Goal: Information Seeking & Learning: Learn about a topic

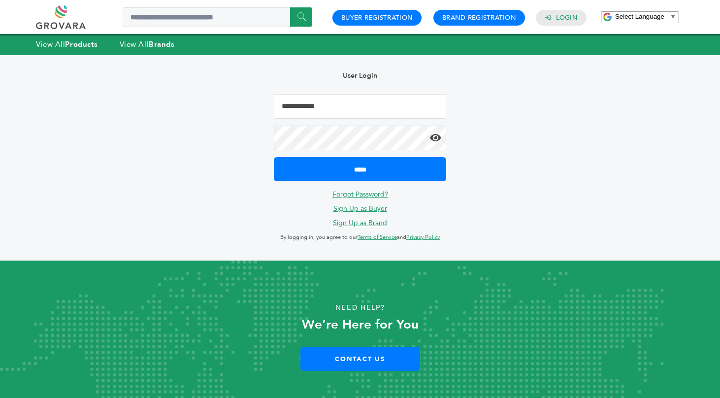
click at [287, 109] on input "Email Address" at bounding box center [360, 106] width 172 height 25
type input "**********"
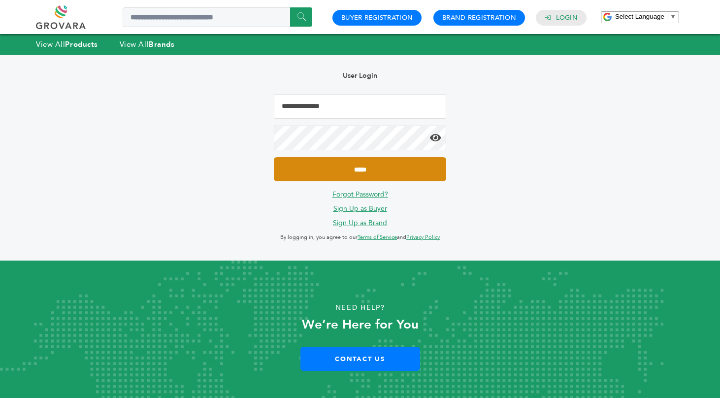
click at [353, 169] on input "*****" at bounding box center [360, 169] width 172 height 24
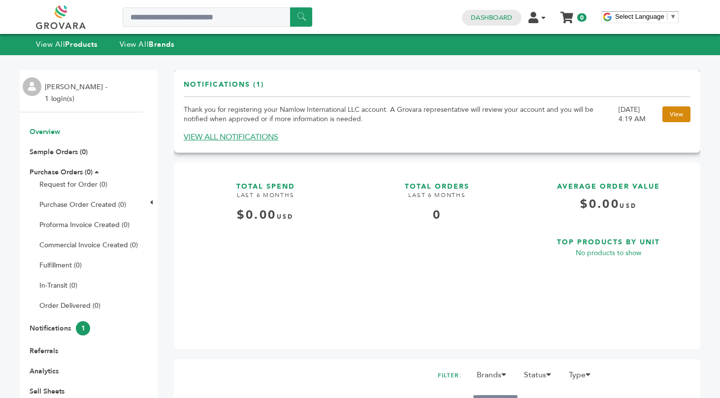
click at [673, 113] on link "View" at bounding box center [676, 114] width 28 height 16
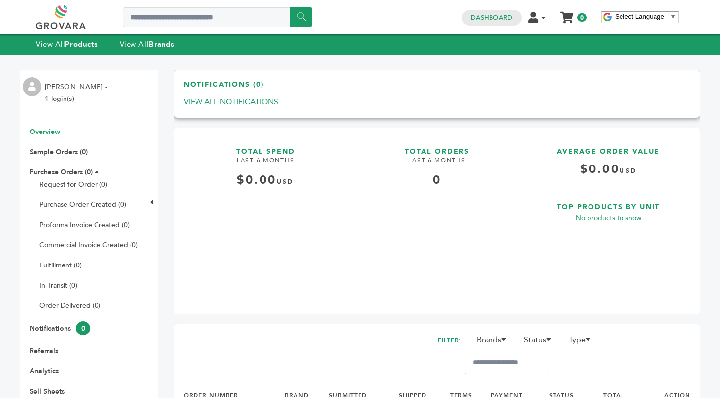
click at [226, 101] on link "VIEW ALL NOTIFICATIONS" at bounding box center [231, 101] width 95 height 11
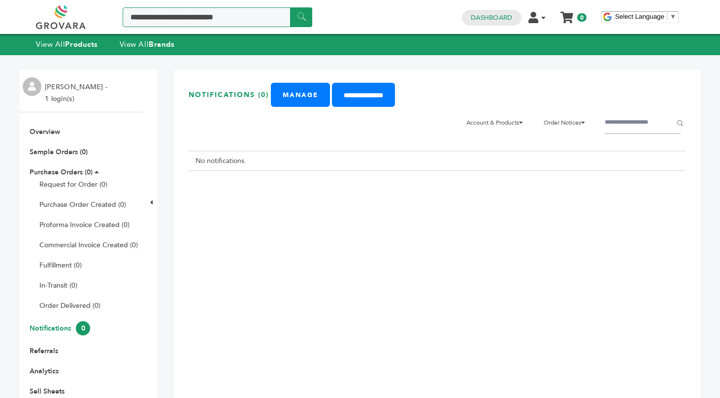
click at [158, 17] on input "Search a product or brand..." at bounding box center [217, 17] width 189 height 20
type input "*******"
click at [290, 7] on input "******" at bounding box center [301, 16] width 22 height 19
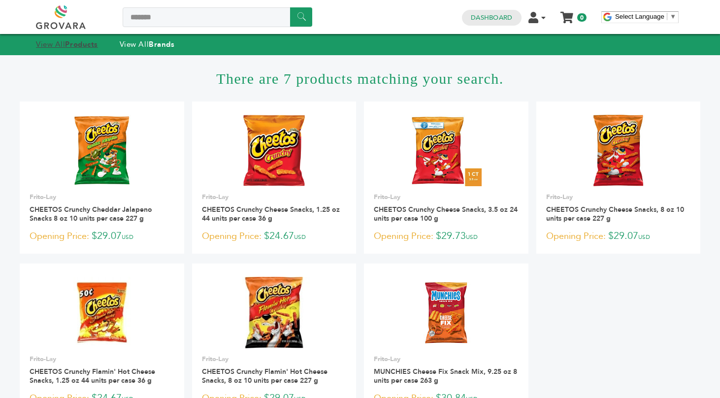
click at [73, 47] on strong "Products" at bounding box center [81, 44] width 32 height 10
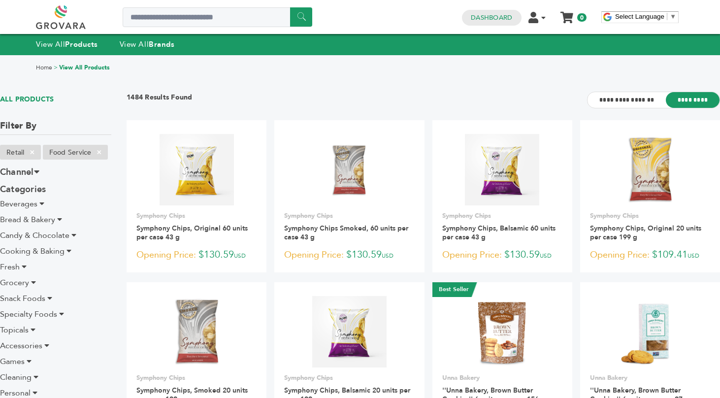
click at [42, 204] on icon at bounding box center [41, 203] width 5 height 8
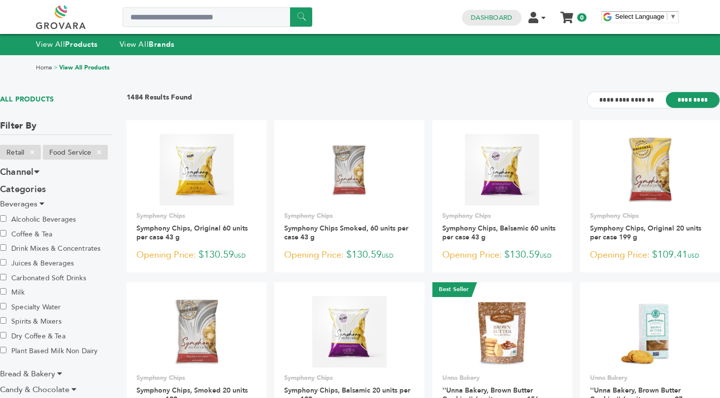
click at [27, 278] on label "Carbonated Soft Drinks" at bounding box center [43, 277] width 86 height 11
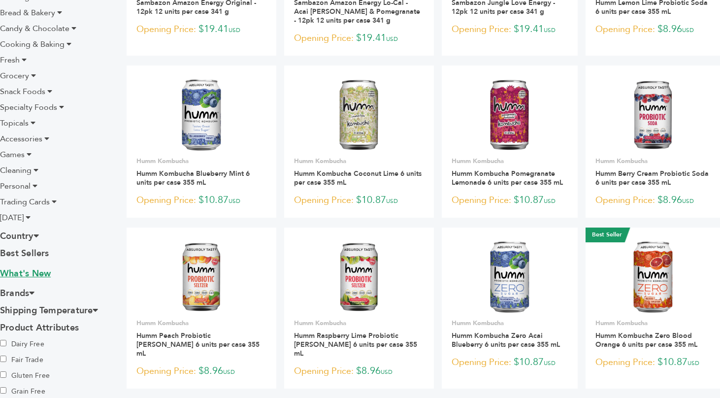
scroll to position [229, 0]
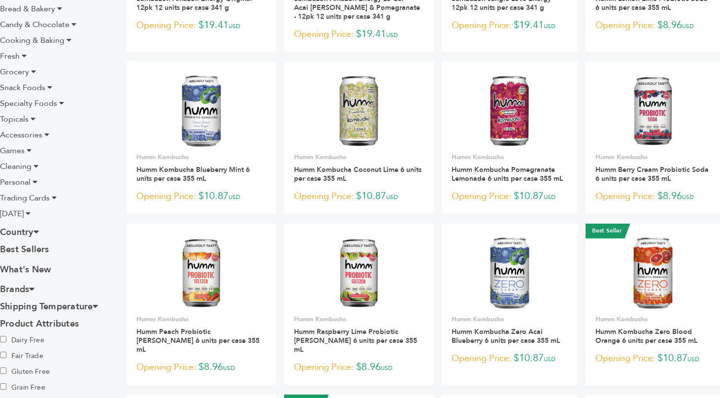
click at [39, 231] on icon at bounding box center [35, 231] width 5 height 9
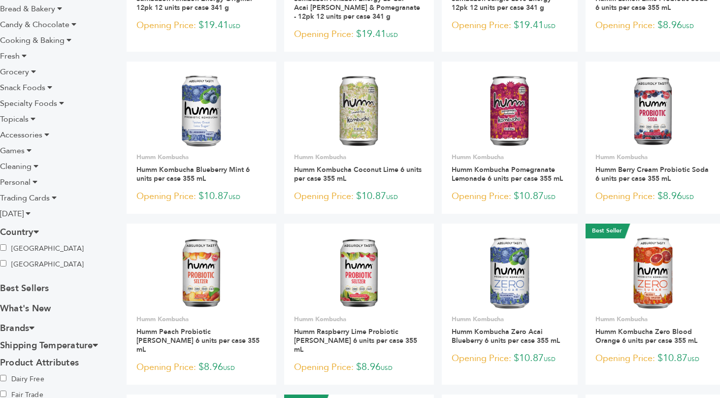
click at [39, 231] on icon at bounding box center [35, 231] width 5 height 9
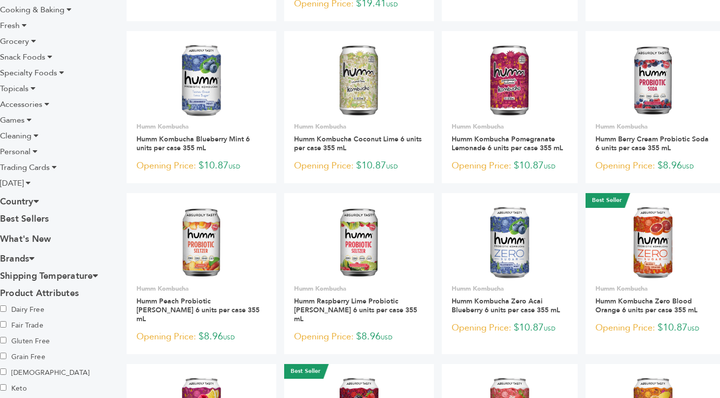
scroll to position [264, 0]
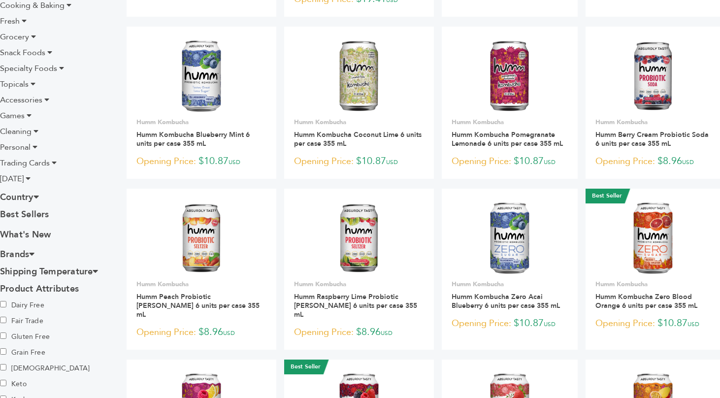
click at [34, 255] on icon at bounding box center [31, 253] width 5 height 9
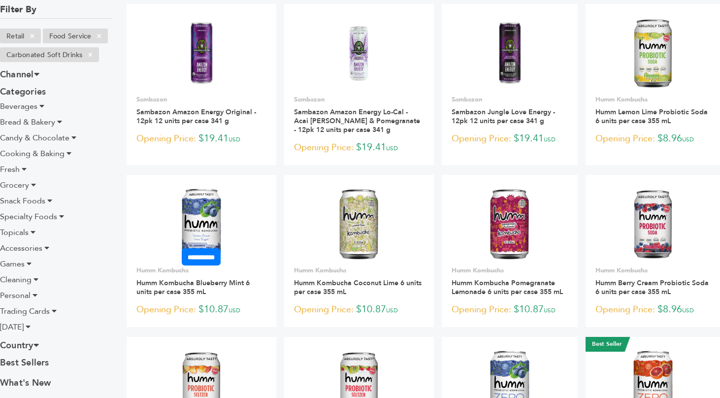
scroll to position [127, 0]
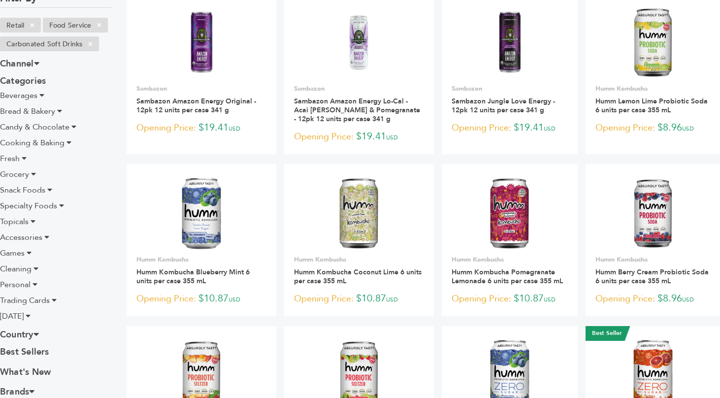
click at [40, 95] on icon at bounding box center [41, 95] width 5 height 8
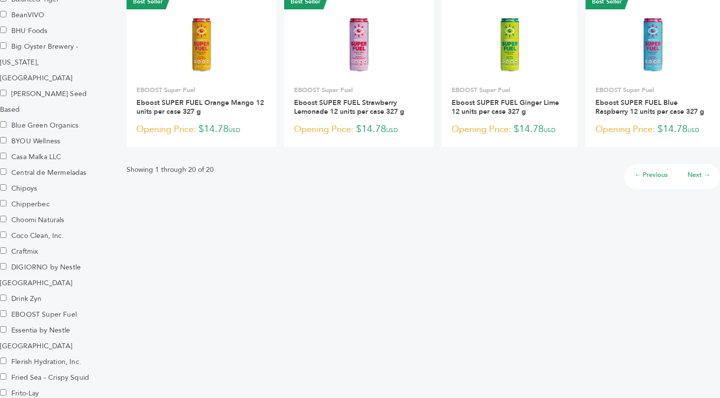
scroll to position [805, 0]
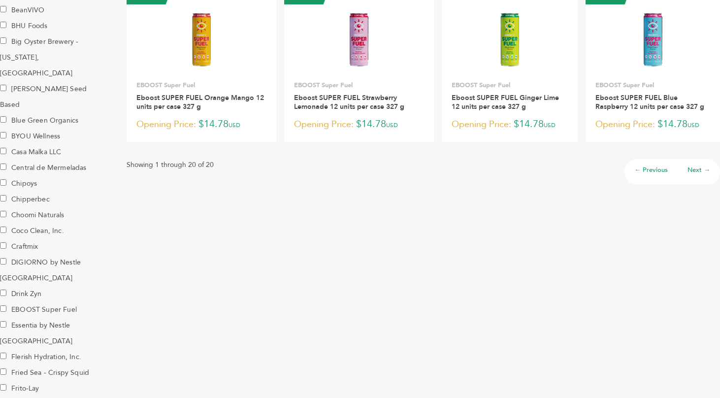
click at [693, 165] on link "Next →" at bounding box center [698, 169] width 23 height 9
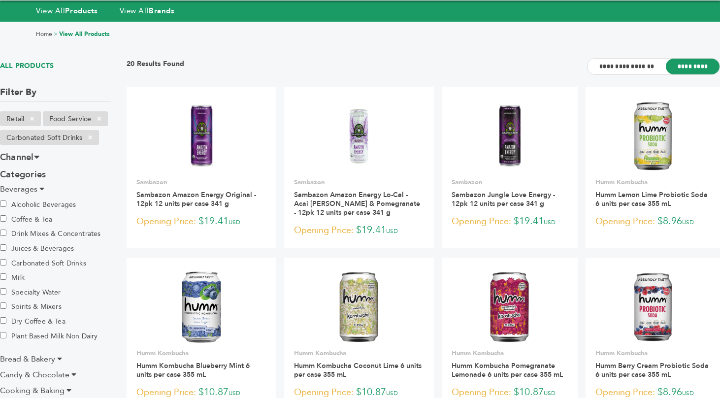
scroll to position [0, 0]
